Goal: Find specific page/section: Find specific page/section

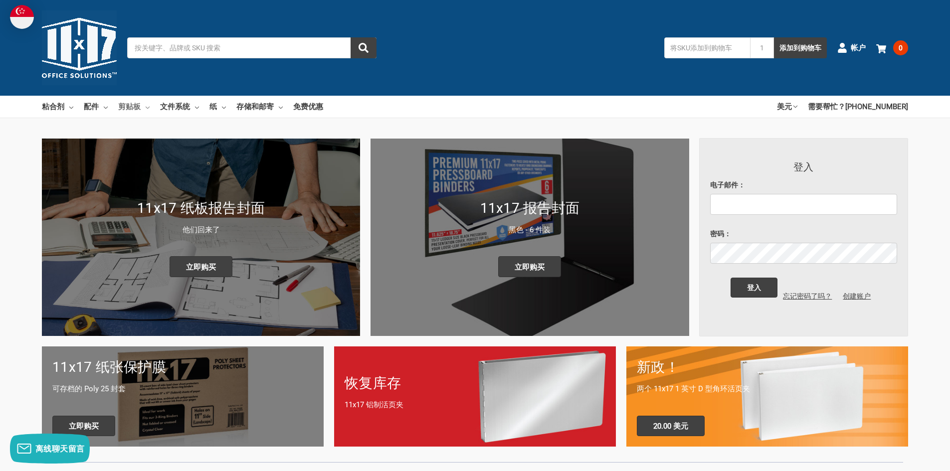
click at [131, 112] on font "剪贴板" at bounding box center [129, 106] width 22 height 11
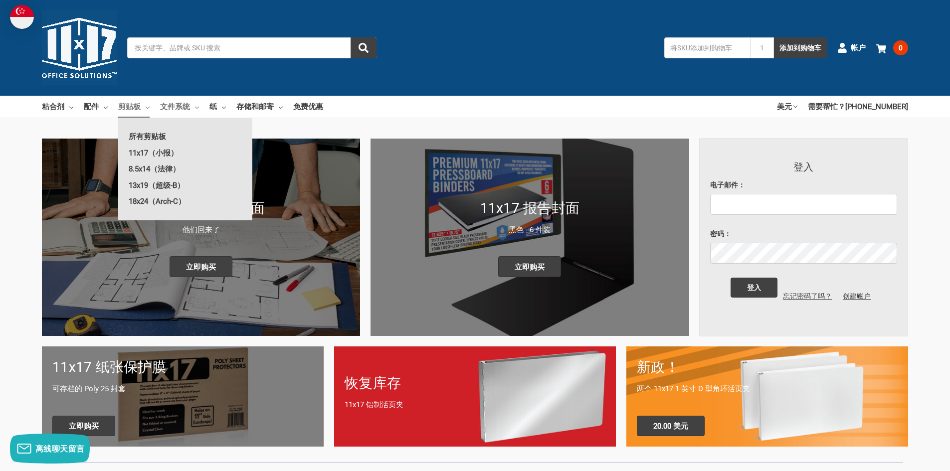
click at [184, 109] on font "文件系统" at bounding box center [175, 106] width 30 height 9
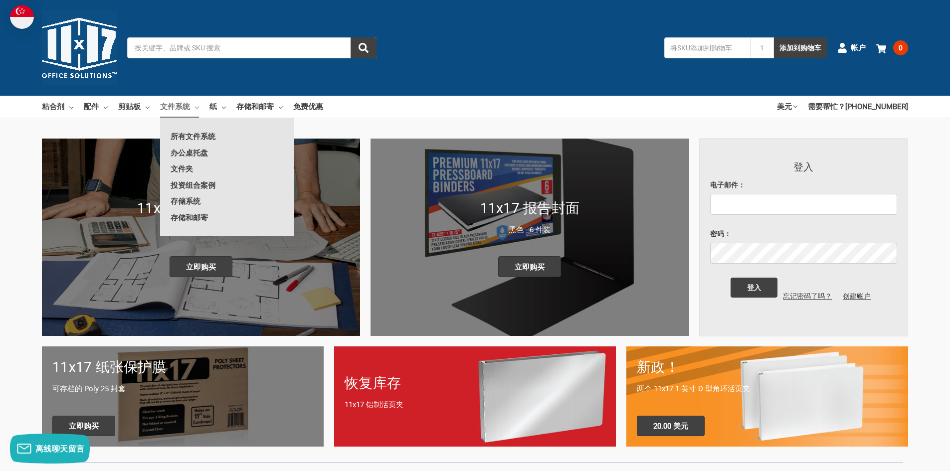
click at [234, 109] on ul "粘合剂 所有活页夹 11x17（小报） 全部 11x17（小报） 活页夹 折叠式金属紧固件 后活页夹 夹子活页夹 口袋文件夹 报告封面 螺丝柱夹 8.5x11…" at bounding box center [182, 107] width 281 height 22
click at [262, 106] on font "存储和邮寄" at bounding box center [254, 106] width 37 height 9
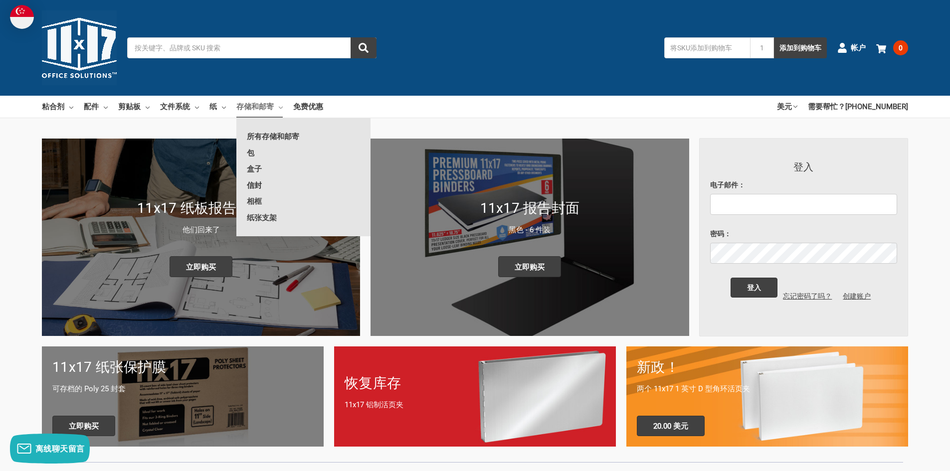
click at [258, 181] on font "信封" at bounding box center [254, 185] width 15 height 9
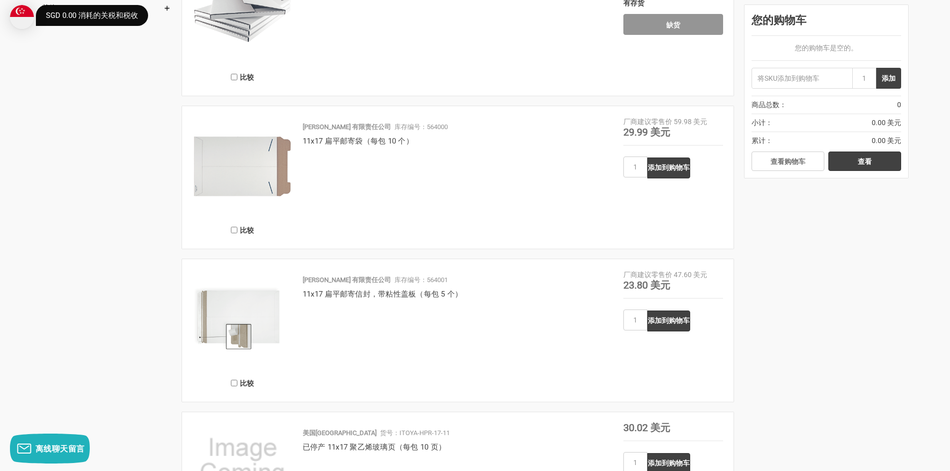
scroll to position [798, 0]
